Goal: Contribute content

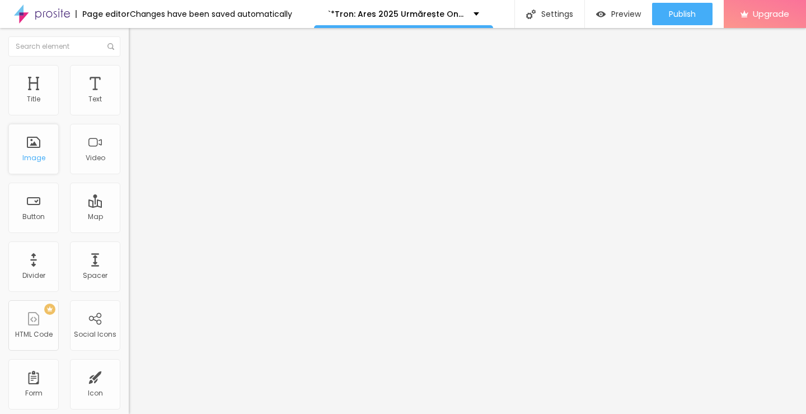
click at [29, 155] on div "Image" at bounding box center [33, 158] width 23 height 8
click at [34, 158] on div "Image" at bounding box center [33, 158] width 23 height 8
click at [129, 96] on span "Add image" at bounding box center [152, 92] width 46 height 10
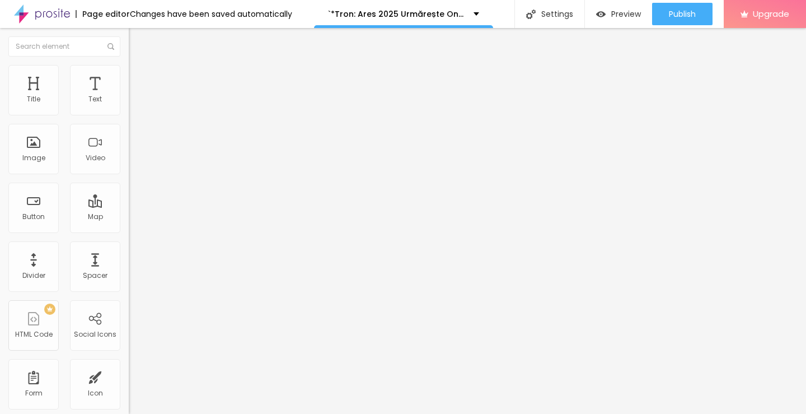
click at [129, 229] on input "https://" at bounding box center [196, 223] width 134 height 11
paste input "[DOMAIN_NAME]/ro/movie/533533/tron-ares-albobe"
type input "[URL][DOMAIN_NAME]"
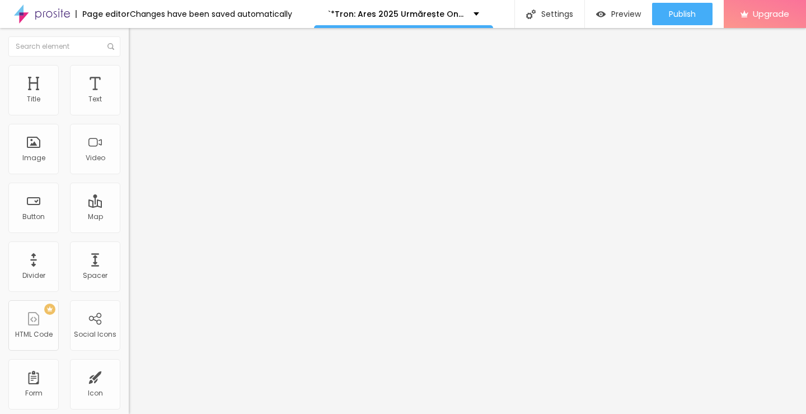
click at [137, 41] on img "button" at bounding box center [141, 40] width 9 height 9
click at [137, 40] on img "button" at bounding box center [141, 40] width 9 height 9
click at [129, 105] on input "Click me" at bounding box center [196, 99] width 134 height 11
paste input "Vezi film acum » ▶️ Tron: Ares (2025) film complet online calitate HD în română"
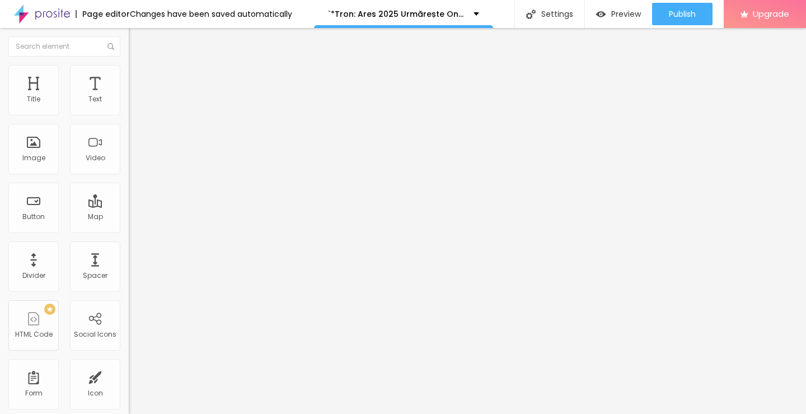
scroll to position [0, 165]
type input "Vezi film acum » ▶️ Tron: Ares (2025) film complet online calitate HD în română"
click at [129, 231] on input "https://" at bounding box center [196, 224] width 134 height 11
paste input "[DOMAIN_NAME]/ro/movie/533533/tron-ares-albobe"
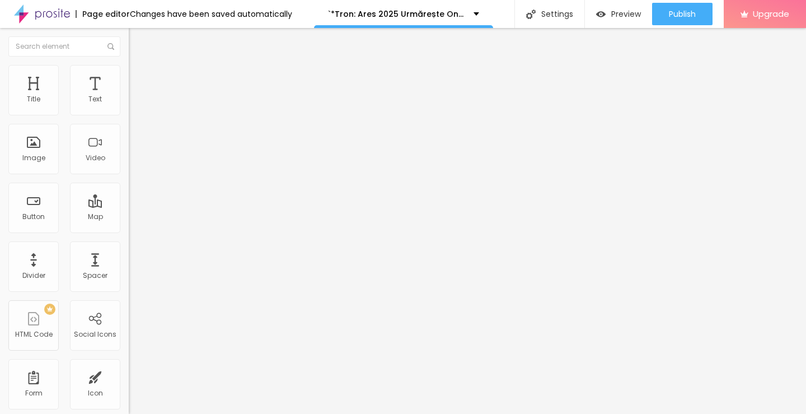
scroll to position [0, 92]
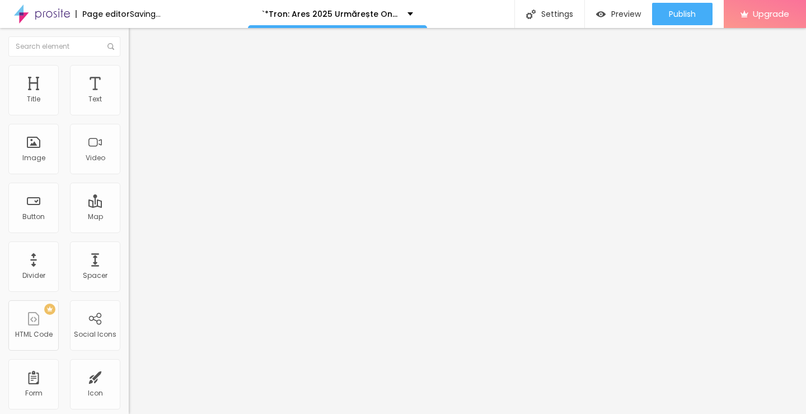
type input "[URL][DOMAIN_NAME]"
click at [129, 46] on button "Edit Button" at bounding box center [193, 41] width 129 height 26
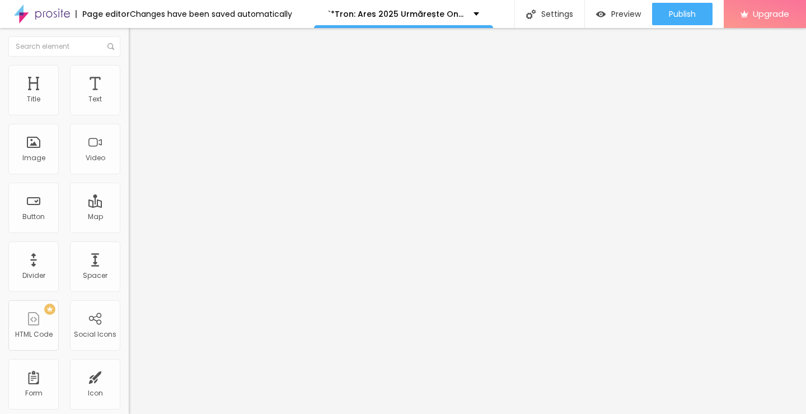
click at [129, 134] on img at bounding box center [133, 130] width 8 height 8
click at [129, 231] on input "https://" at bounding box center [196, 224] width 134 height 11
paste input "[DOMAIN_NAME]/ro/movie/533533/tron-ares-albobe"
type input "[URL][DOMAIN_NAME]"
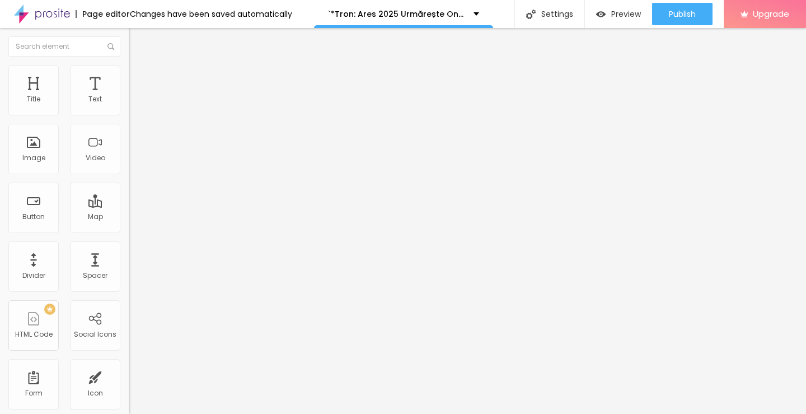
scroll to position [0, 0]
click at [129, 105] on input "Click me" at bounding box center [196, 99] width 134 height 11
paste input "Descarcă filmul complet ▶️ Tron: Ares (2025) Film cu subtitrare în română HD"
type input "Descarcă filmul complet ▶️ Tron: Ares (2025) Film cu subtitrare în română HD"
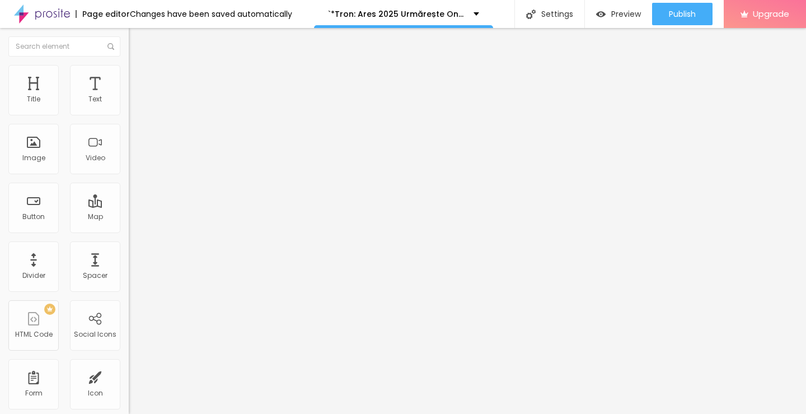
click at [129, 134] on img at bounding box center [133, 130] width 8 height 8
click at [137, 44] on img "button" at bounding box center [141, 40] width 9 height 9
click at [137, 43] on img "button" at bounding box center [141, 40] width 9 height 9
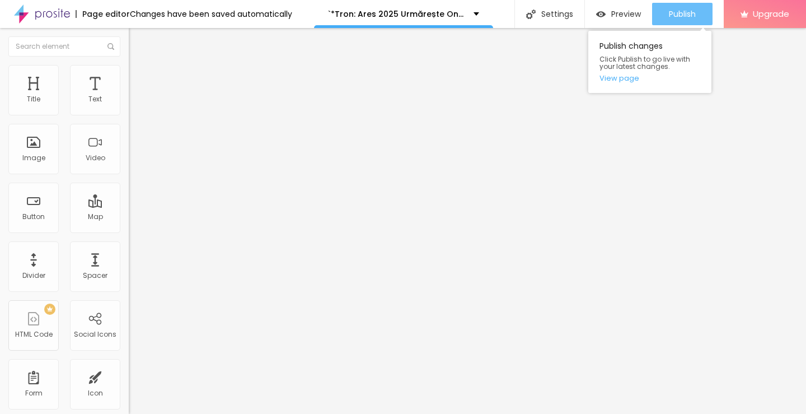
click at [679, 15] on span "Publish" at bounding box center [682, 14] width 27 height 9
click at [627, 81] on link "View page" at bounding box center [649, 77] width 101 height 7
click at [672, 8] on div "Publish" at bounding box center [682, 14] width 27 height 22
click at [616, 78] on link "View page" at bounding box center [649, 77] width 101 height 7
